Goal: Information Seeking & Learning: Learn about a topic

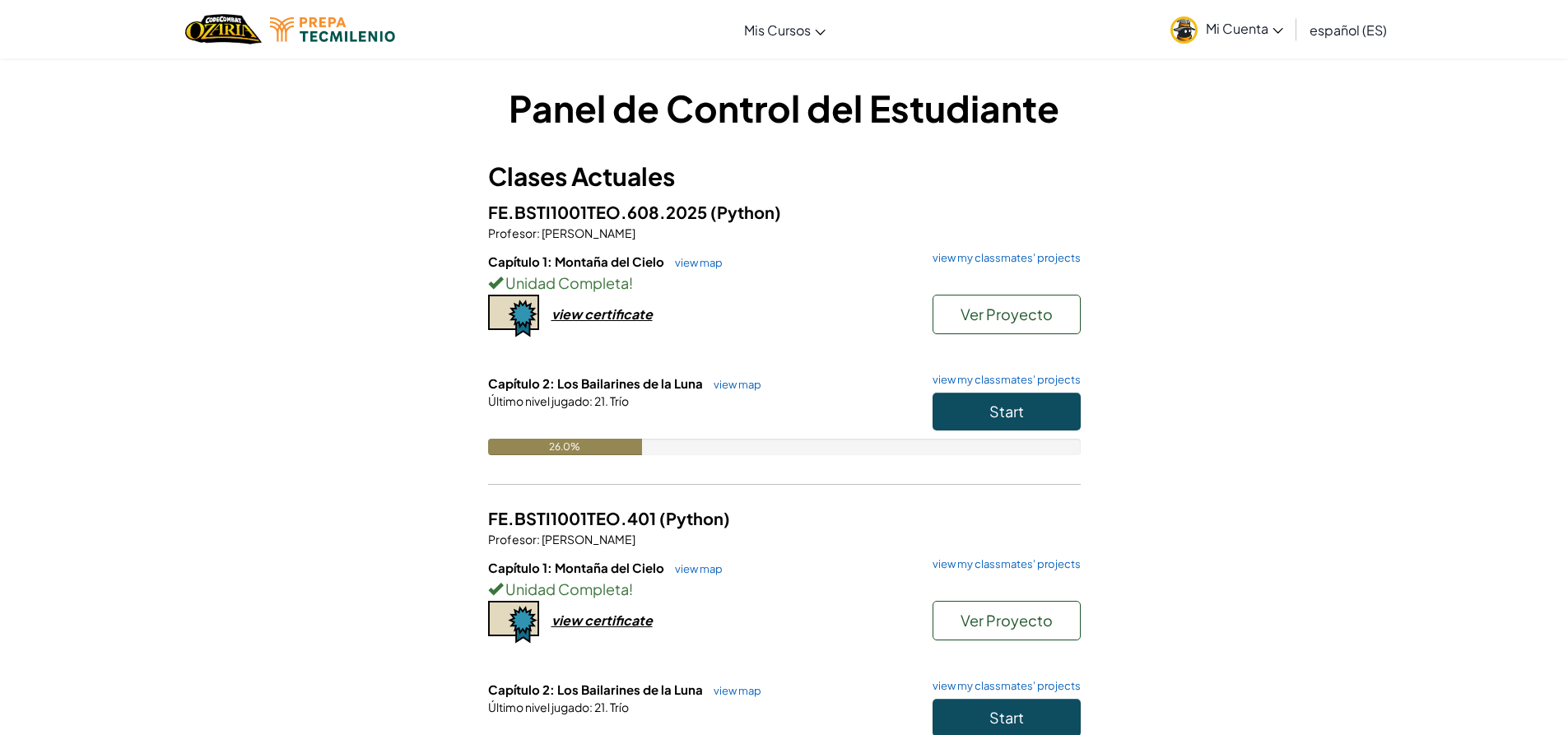
click at [1286, 246] on div "Panel de Control del Estudiante Clases Actuales FE.BSTI1001TEO.608.2025 (Python…" at bounding box center [784, 637] width 1568 height 1159
click at [961, 415] on button "Start" at bounding box center [1007, 412] width 149 height 38
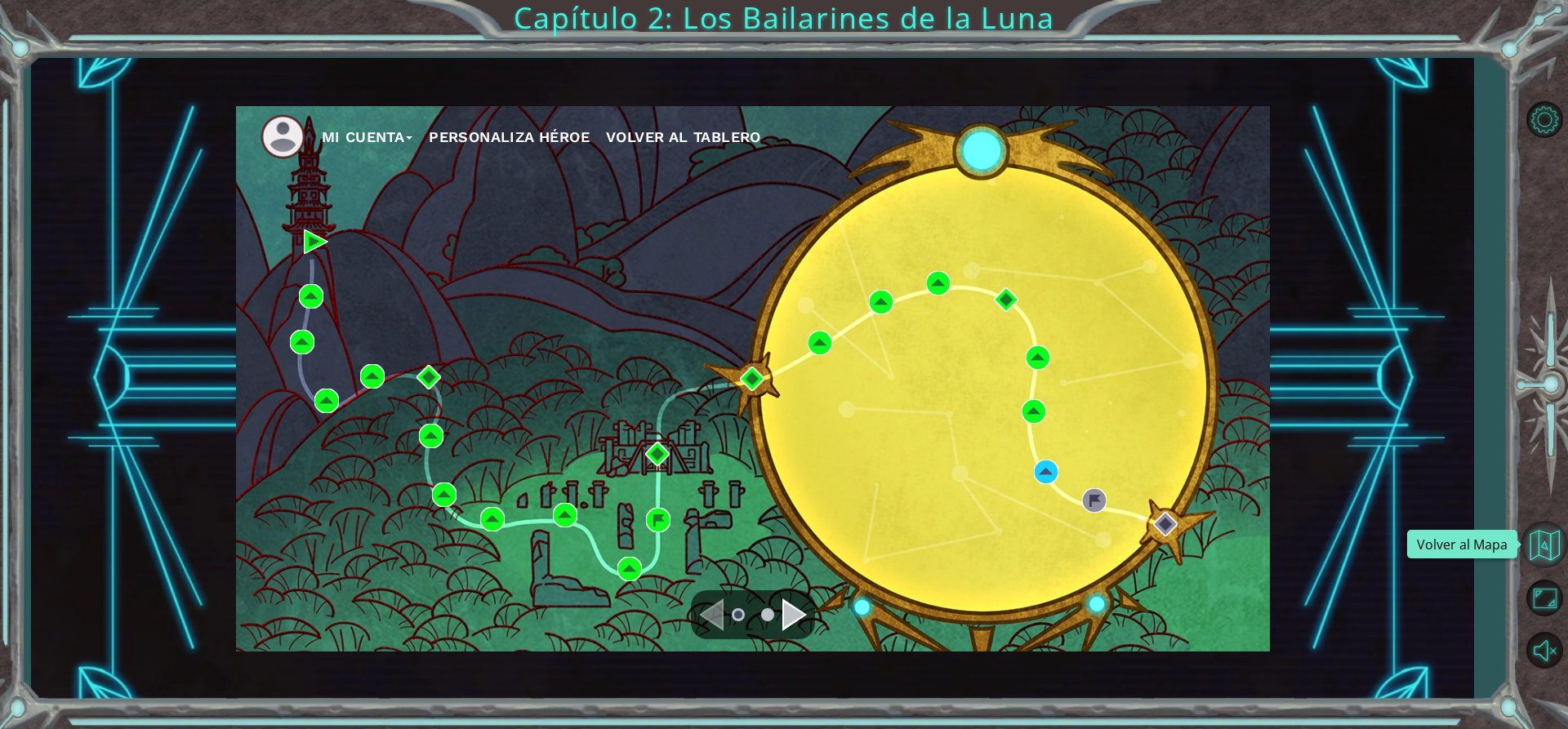
click at [1528, 543] on button "Volver al Mapa" at bounding box center [1545, 545] width 47 height 47
click at [1545, 543] on button "Volver al Mapa" at bounding box center [1545, 545] width 47 height 47
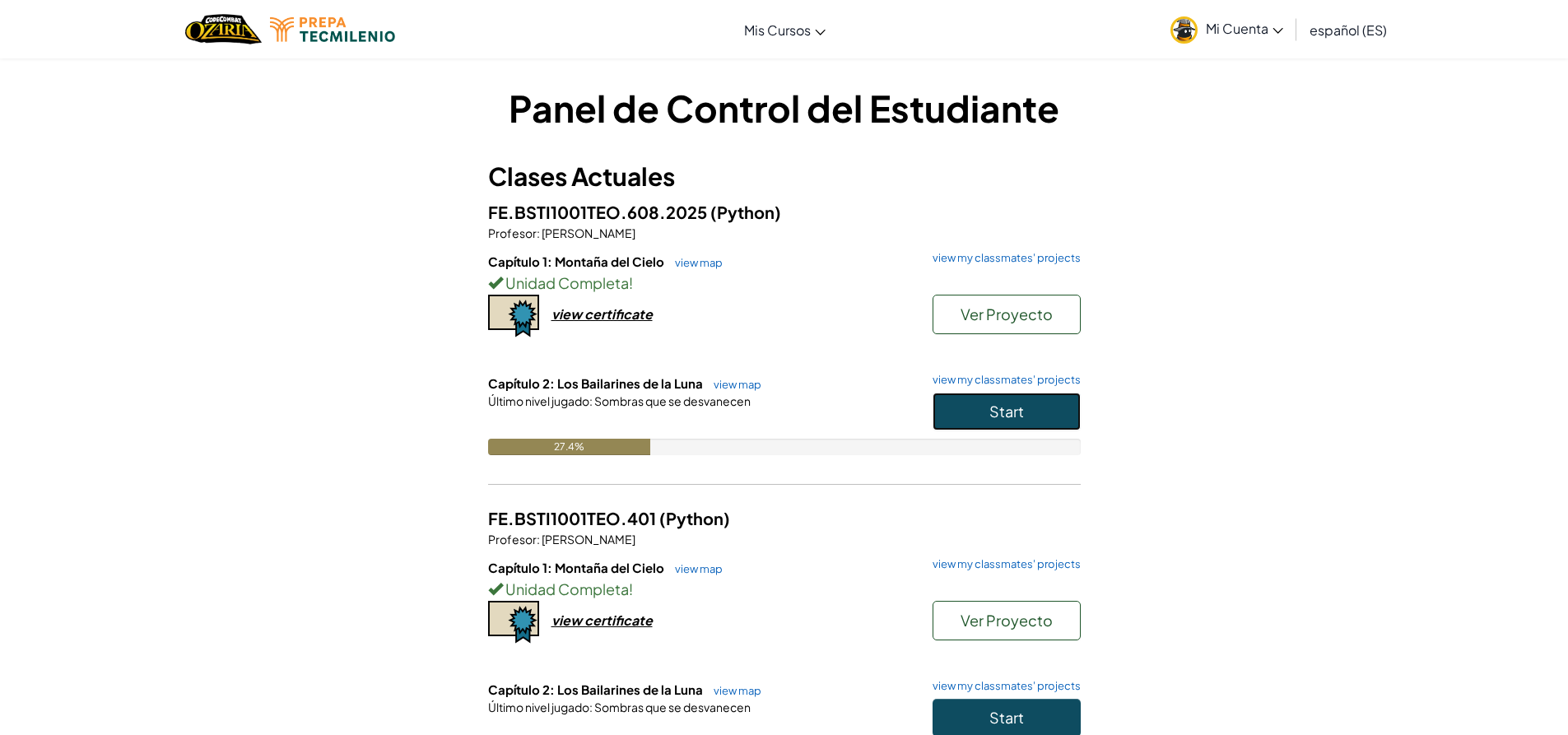
click at [960, 406] on button "Start" at bounding box center [1007, 412] width 149 height 38
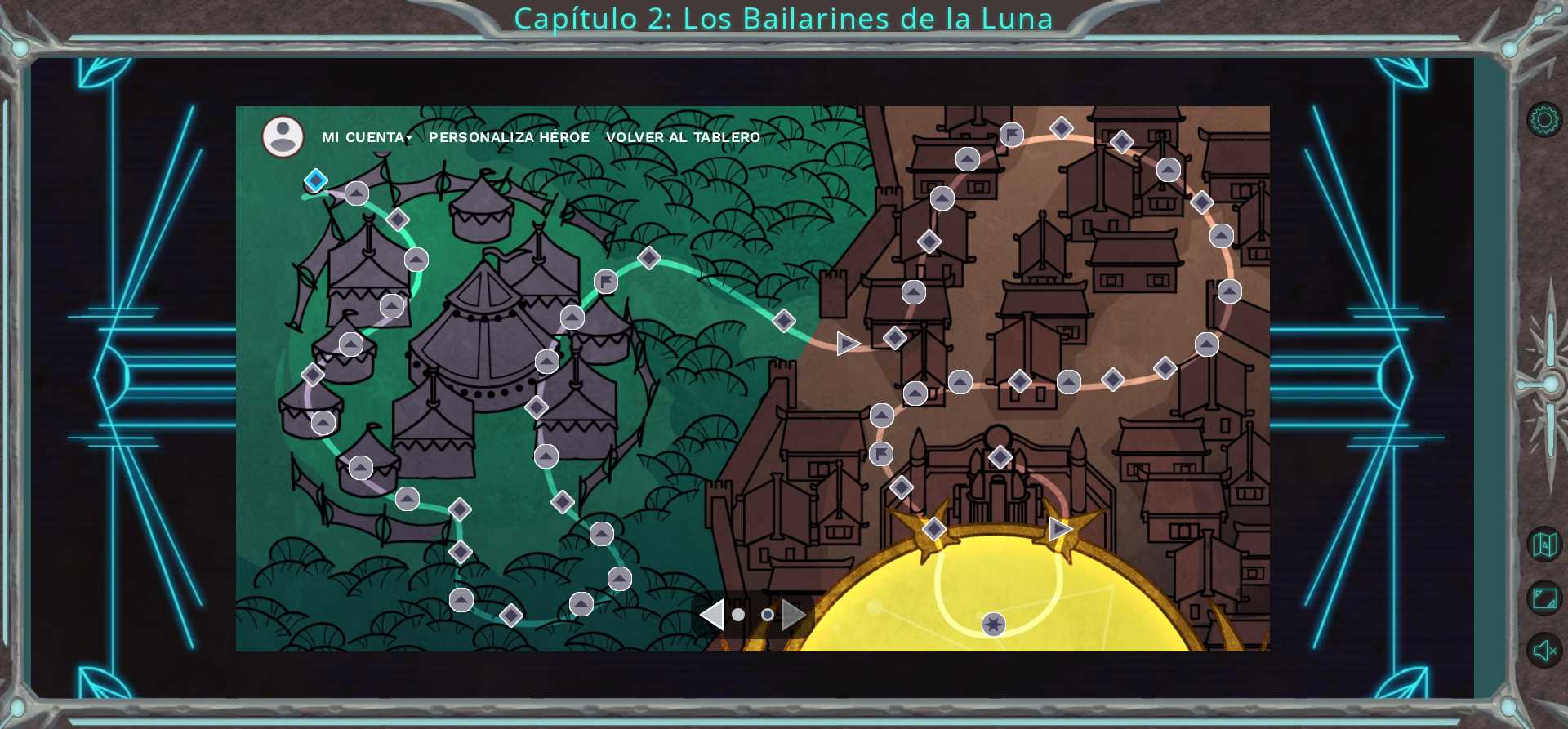
click at [695, 620] on div at bounding box center [754, 615] width 125 height 49
click at [709, 620] on div "Navigate to the previous page" at bounding box center [711, 614] width 25 height 33
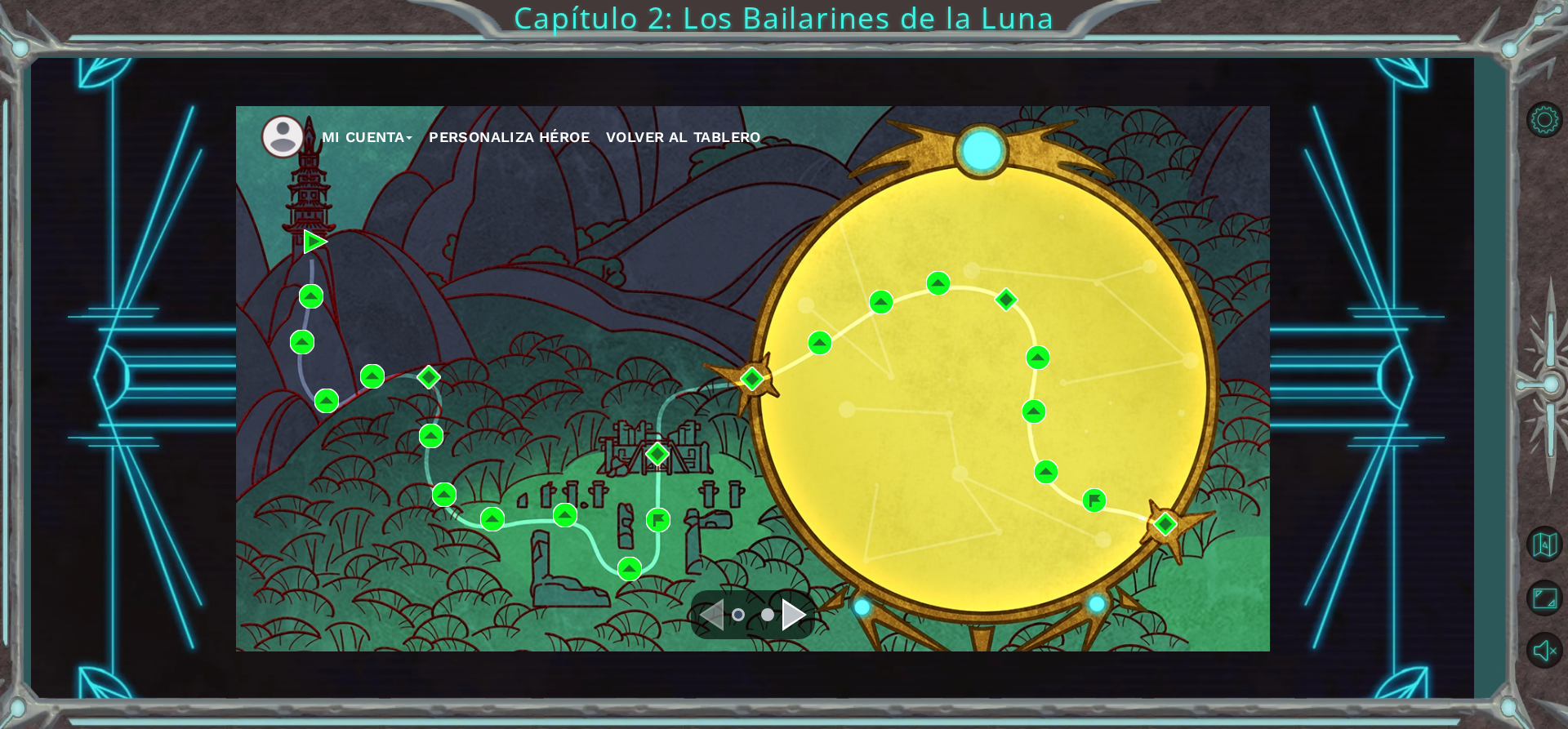
click at [777, 623] on ul at bounding box center [753, 614] width 58 height 33
click at [783, 625] on div "Navigate to the next page" at bounding box center [794, 614] width 25 height 33
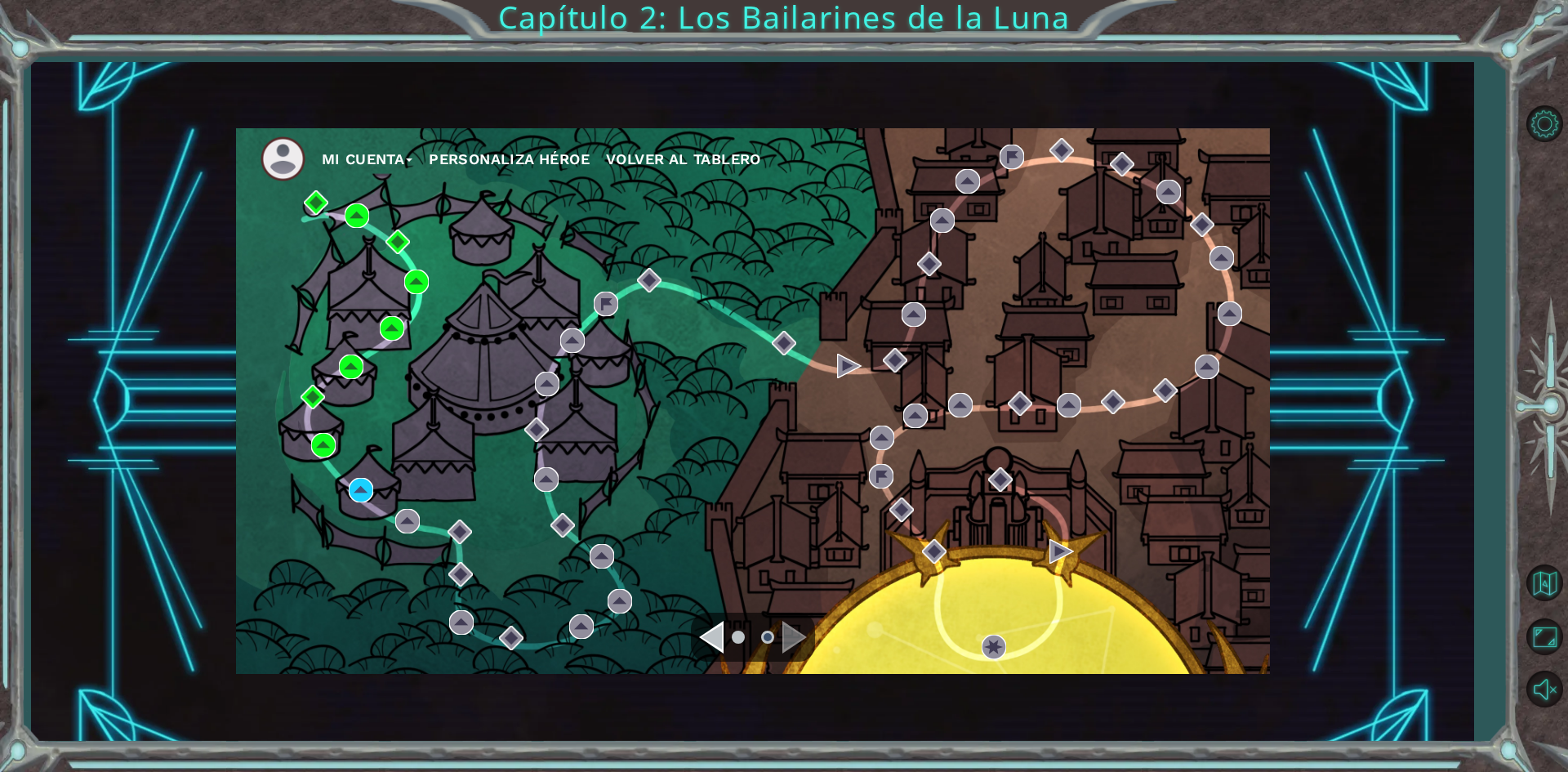
drag, startPoint x: 374, startPoint y: 490, endPoint x: 362, endPoint y: 493, distance: 12.4
click at [370, 490] on div "Mi Cuenta Personaliza Héroe Volver al Tablero" at bounding box center [753, 402] width 1034 height 546
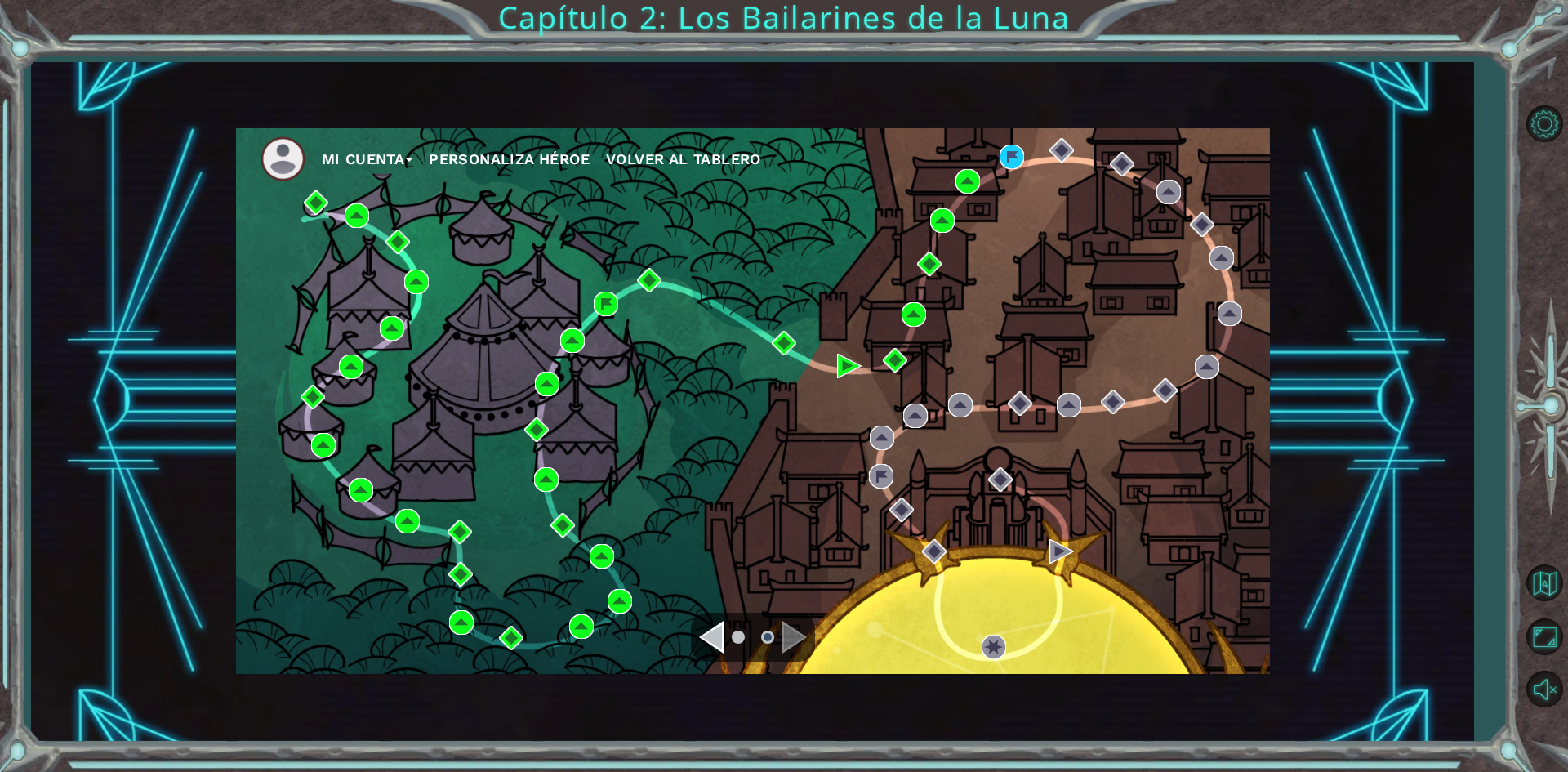
click at [1429, 121] on div "Mi Cuenta Personaliza Héroe Volver al Tablero" at bounding box center [752, 402] width 1442 height 680
click at [1428, 121] on div "Mi Cuenta Personaliza Héroe Volver al Tablero" at bounding box center [752, 402] width 1442 height 680
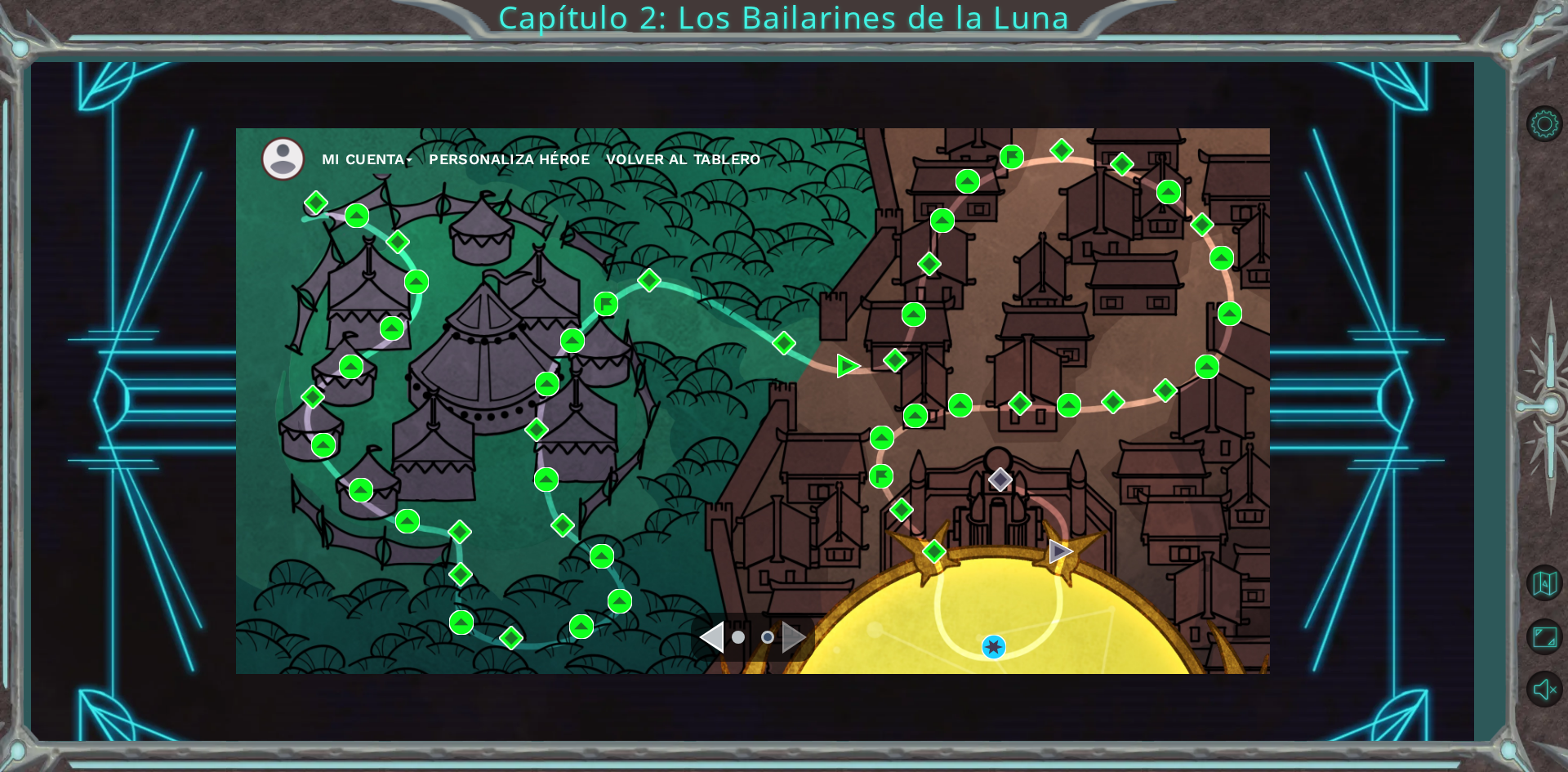
click at [383, 163] on button "Mi Cuenta" at bounding box center [367, 159] width 91 height 25
click at [401, 220] on button "Cerrar Sesión" at bounding box center [383, 219] width 100 height 18
